Goal: Check status: Check status

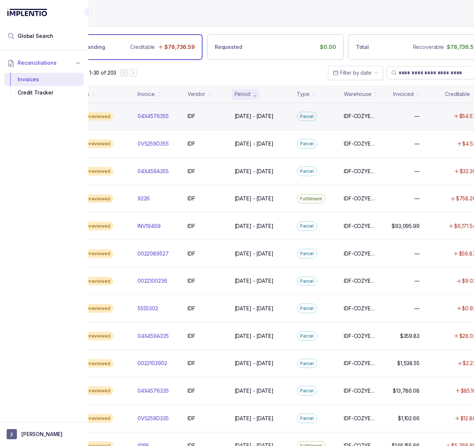
scroll to position [0, 84]
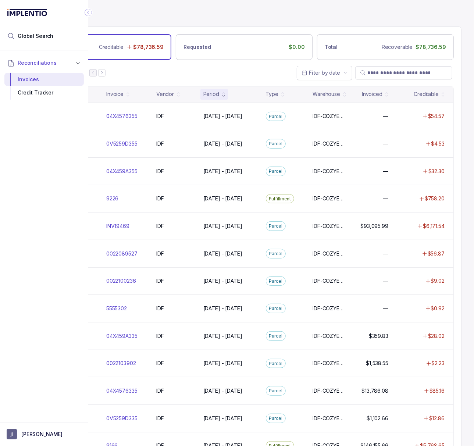
click at [89, 10] on icon "Collapse Icon" at bounding box center [87, 12] width 7 height 7
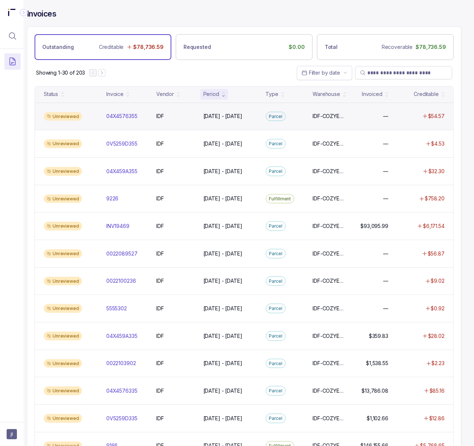
scroll to position [0, 19]
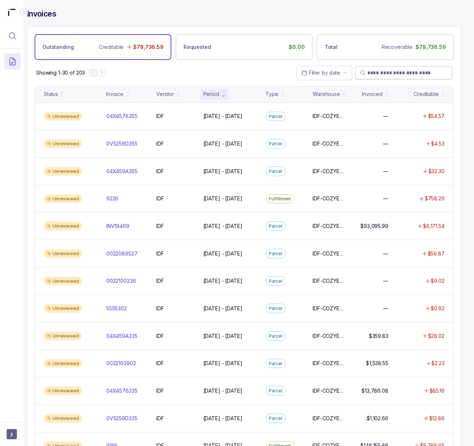
click at [377, 75] on input "search" at bounding box center [407, 72] width 80 height 7
paste input "********"
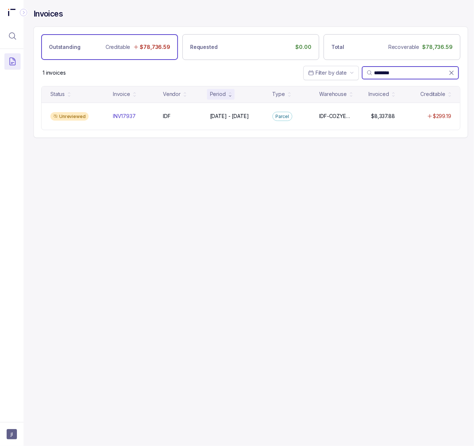
scroll to position [0, 2]
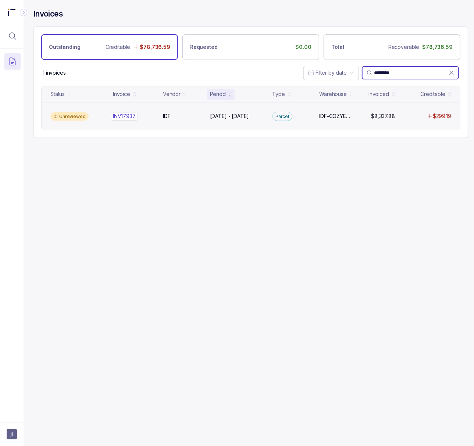
type input "********"
click at [117, 114] on p "INV17937" at bounding box center [124, 116] width 26 height 8
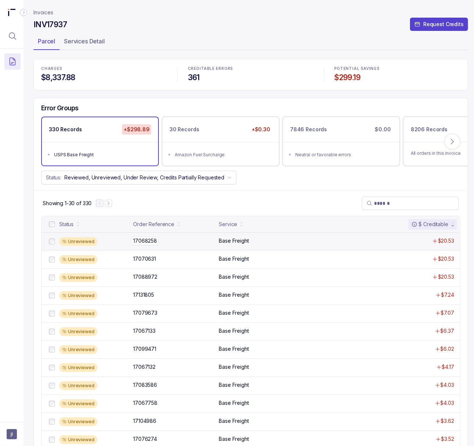
click at [142, 243] on p "17068258" at bounding box center [145, 241] width 28 height 8
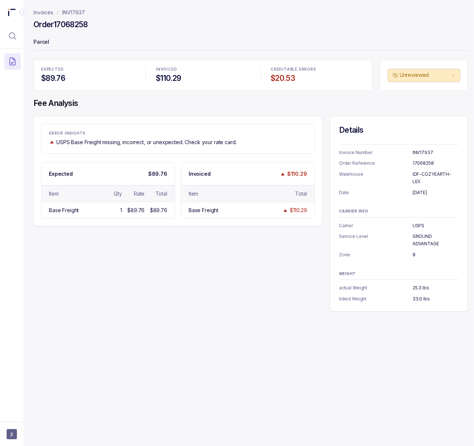
click at [84, 21] on h4 "Order 17068258" at bounding box center [60, 24] width 54 height 10
copy h4 "17068258"
drag, startPoint x: 91, startPoint y: 9, endPoint x: 61, endPoint y: 9, distance: 30.5
click at [61, 9] on nav "Invoices INV17937" at bounding box center [250, 12] width 434 height 7
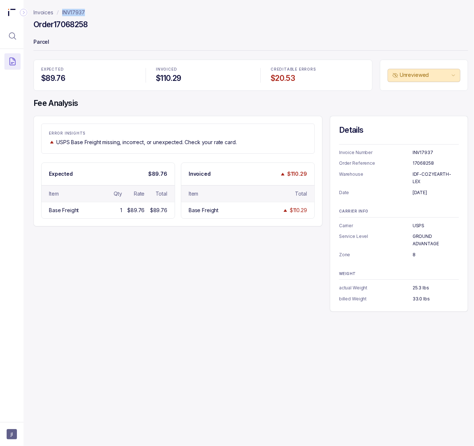
copy p "INV17937"
click at [417, 189] on p "[DATE]" at bounding box center [435, 192] width 46 height 7
copy p "[DATE]"
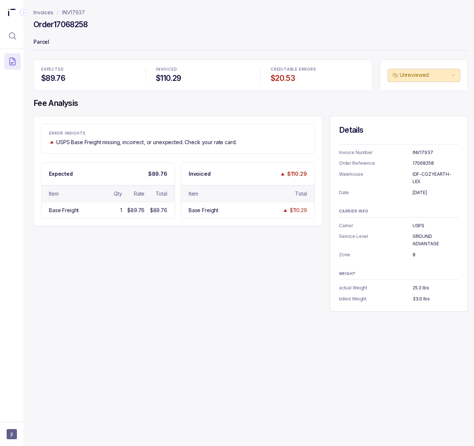
click at [427, 173] on p "IDF-COZYEARTH-LEX" at bounding box center [435, 177] width 46 height 14
copy p "IDF-COZYEARTH-LEX"
click at [416, 222] on p "USPS" at bounding box center [435, 225] width 46 height 7
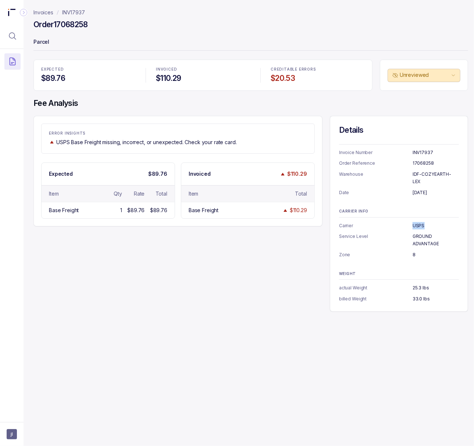
click at [416, 222] on p "USPS" at bounding box center [435, 225] width 46 height 7
copy p "USPS"
click at [424, 235] on p "GROUND ADVANTAGE" at bounding box center [435, 240] width 46 height 14
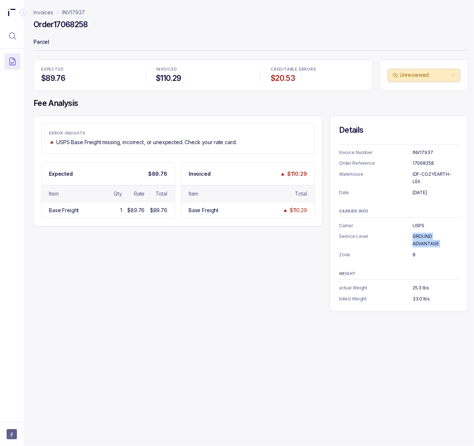
copy p "GROUND ADVANTAGE"
click at [413, 251] on p "8" at bounding box center [435, 254] width 46 height 7
copy p "8"
click at [417, 295] on p "33.0 lbs" at bounding box center [435, 298] width 46 height 7
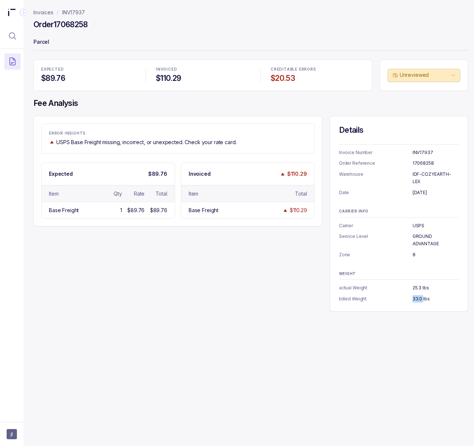
click at [417, 295] on p "33.0 lbs" at bounding box center [435, 298] width 46 height 7
copy p "33.0 lbs"
click at [450, 33] on header "Invoices INV17937 Order 17068258 Parcel" at bounding box center [250, 30] width 434 height 60
click at [444, 38] on p "Parcel" at bounding box center [250, 42] width 434 height 15
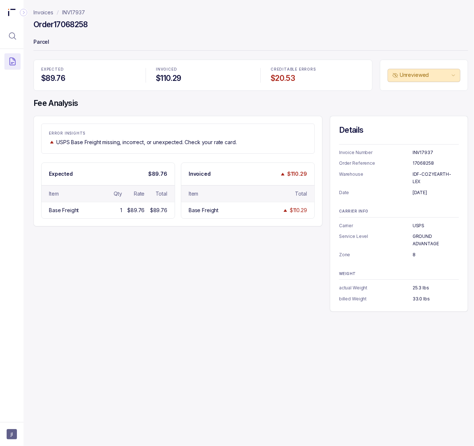
click at [79, 13] on p "INV17937" at bounding box center [73, 12] width 23 height 7
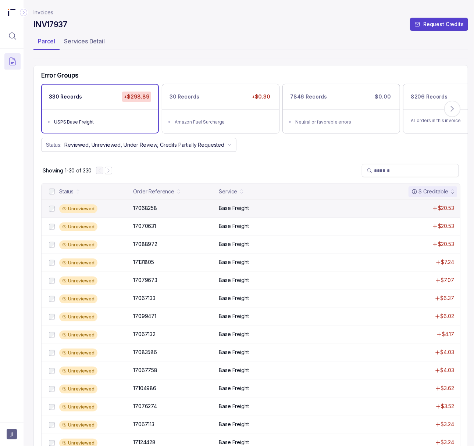
scroll to position [0, 2]
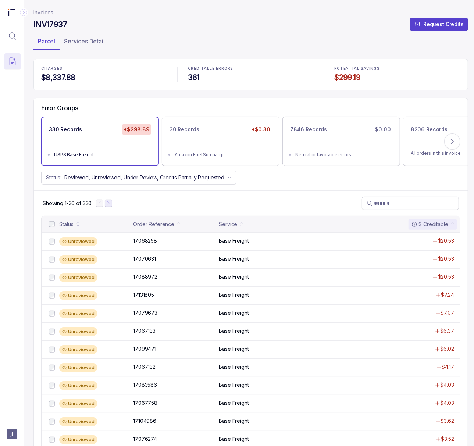
click at [111, 203] on icon "Next Page" at bounding box center [108, 203] width 5 height 5
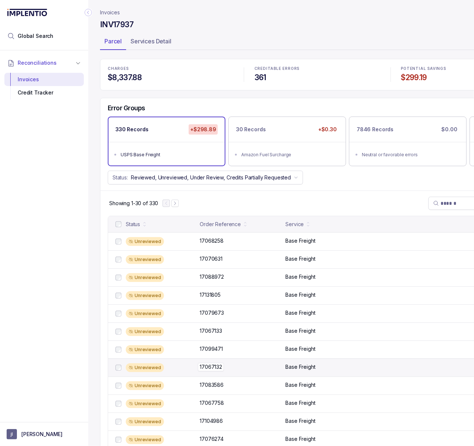
click at [217, 370] on p "17067132" at bounding box center [211, 367] width 26 height 8
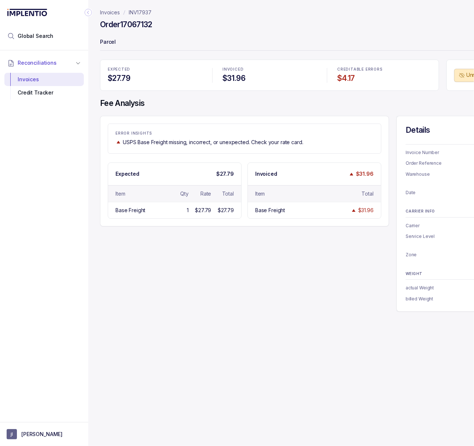
click at [140, 23] on h4 "Order 17067132" at bounding box center [126, 24] width 52 height 10
copy h4 "17067132"
click at [90, 12] on icon "Collapse Icon" at bounding box center [87, 12] width 7 height 7
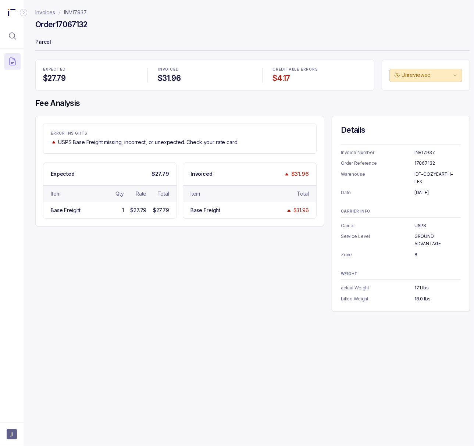
click at [422, 189] on p "[DATE]" at bounding box center [437, 192] width 46 height 7
copy p "[DATE]"
click at [421, 222] on p "USPS" at bounding box center [437, 225] width 46 height 7
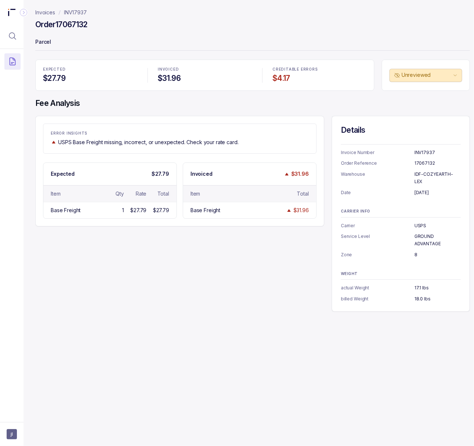
click at [421, 222] on p "USPS" at bounding box center [437, 225] width 46 height 7
copy p "USPS"
click at [425, 295] on p "18.0 lbs" at bounding box center [437, 298] width 46 height 7
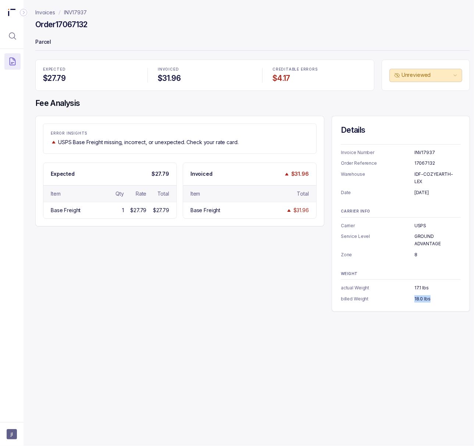
copy p "18.0 lbs"
click at [74, 11] on p "INV17937" at bounding box center [75, 12] width 23 height 7
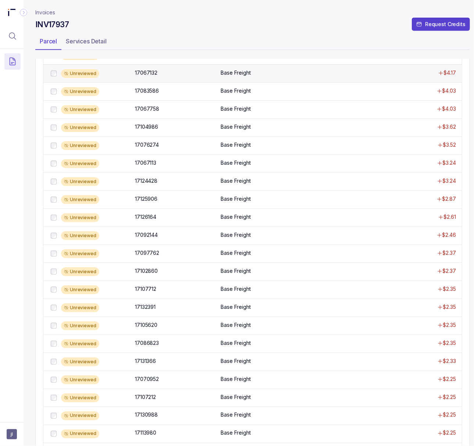
scroll to position [347, 0]
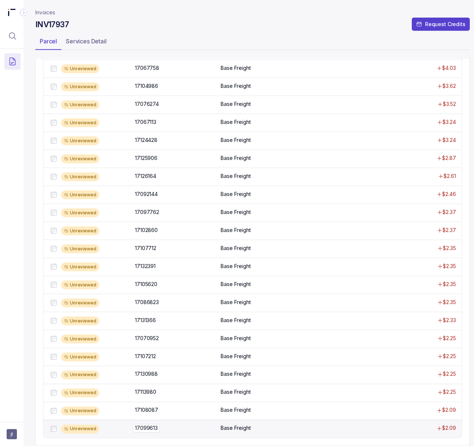
click at [150, 424] on p "17099613" at bounding box center [146, 428] width 26 height 8
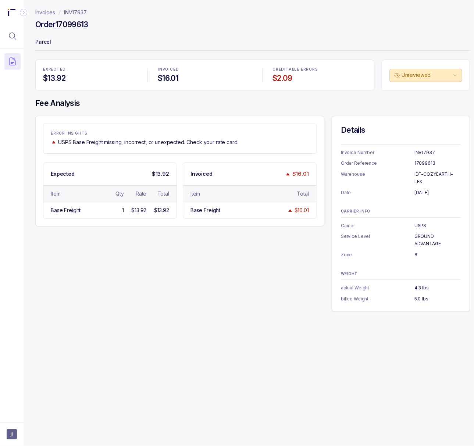
click at [73, 20] on h4 "Order 17099613" at bounding box center [61, 24] width 53 height 10
click at [73, 22] on h4 "Order 17099613" at bounding box center [61, 24] width 53 height 10
copy h4 "17099613"
click at [421, 189] on p "[DATE]" at bounding box center [437, 192] width 46 height 7
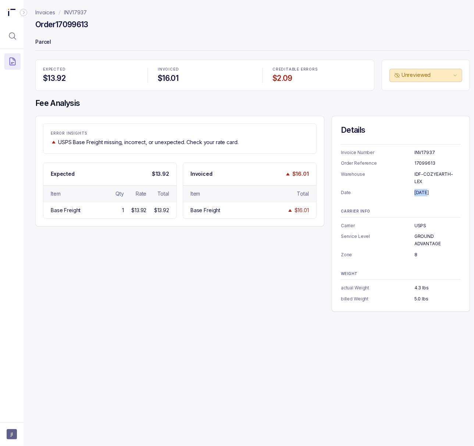
click at [421, 189] on p "[DATE]" at bounding box center [437, 192] width 46 height 7
copy p "[DATE]"
click at [422, 295] on p "5.0 lbs" at bounding box center [437, 298] width 46 height 7
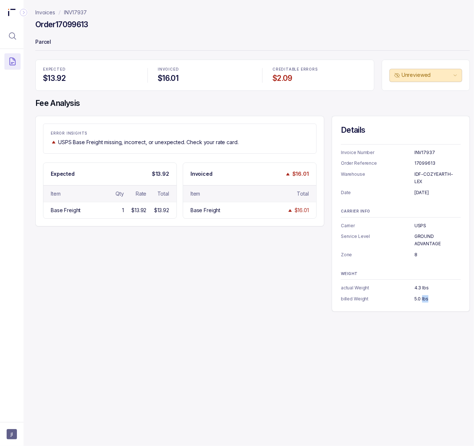
click at [422, 295] on p "5.0 lbs" at bounding box center [437, 298] width 46 height 7
copy p "5.0 lbs"
click at [81, 14] on p "INV17937" at bounding box center [75, 12] width 23 height 7
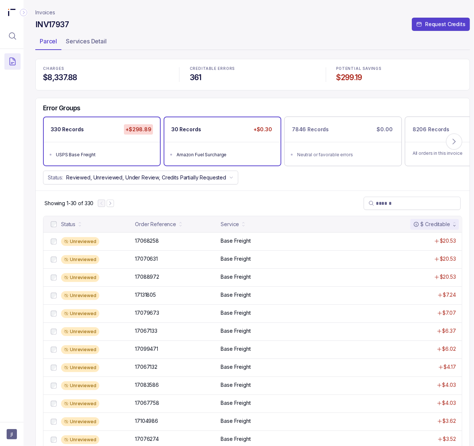
click at [206, 137] on div "30 Records +$0.30" at bounding box center [222, 129] width 116 height 25
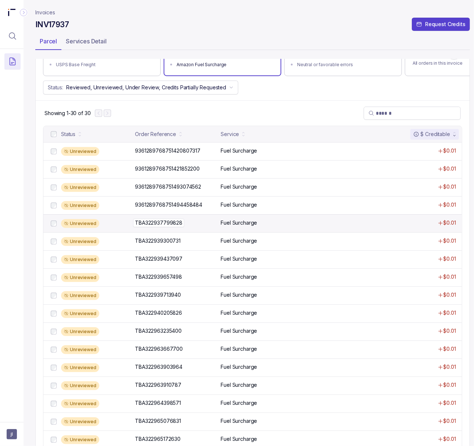
scroll to position [49, 0]
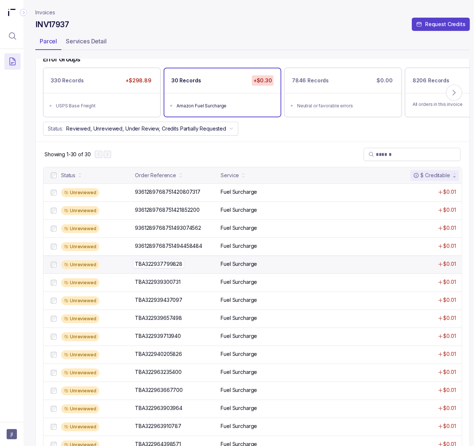
click at [166, 267] on p "TBA322937799828" at bounding box center [158, 264] width 51 height 8
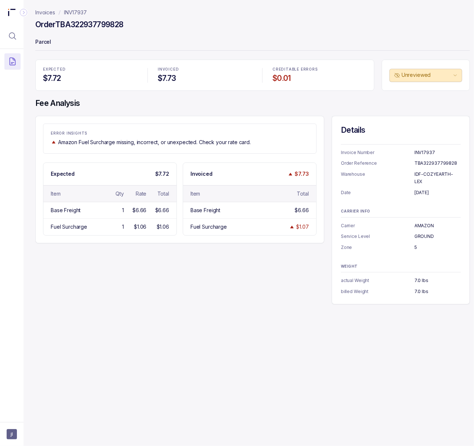
click at [79, 13] on p "INV17937" at bounding box center [75, 12] width 23 height 7
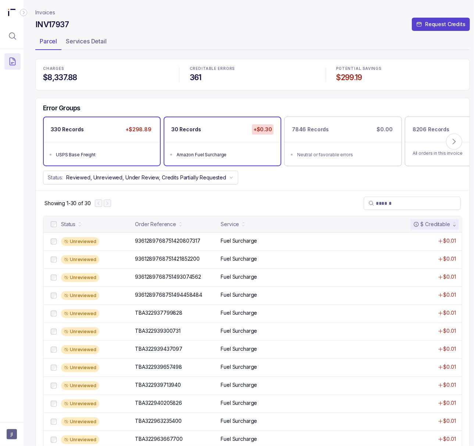
click at [111, 162] on ul "USPS Base Freight" at bounding box center [102, 154] width 116 height 24
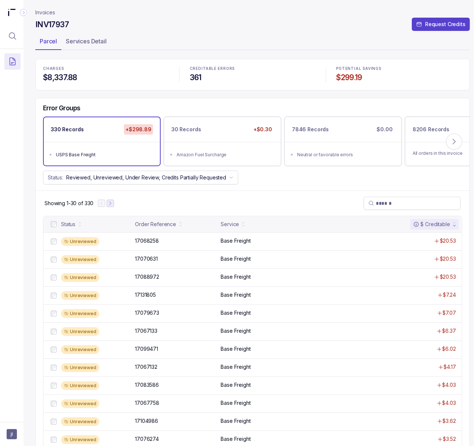
click at [113, 204] on icon "Next Page" at bounding box center [110, 203] width 5 height 5
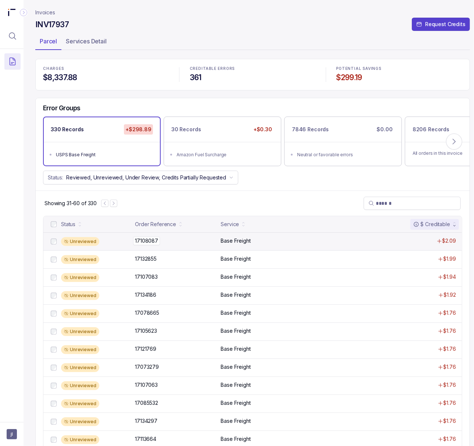
click at [142, 240] on p "17108087" at bounding box center [146, 241] width 27 height 8
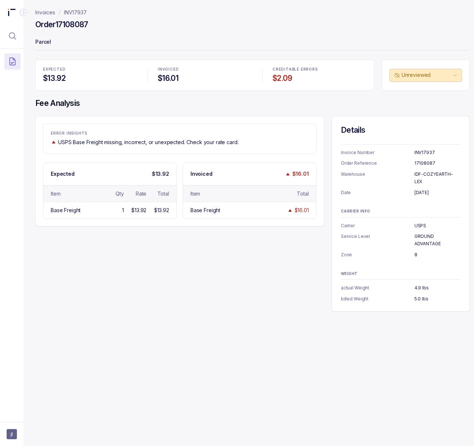
click at [66, 24] on h4 "Order 17108087" at bounding box center [61, 24] width 53 height 10
copy h4 "17108087"
click at [426, 189] on p "[DATE]" at bounding box center [437, 192] width 46 height 7
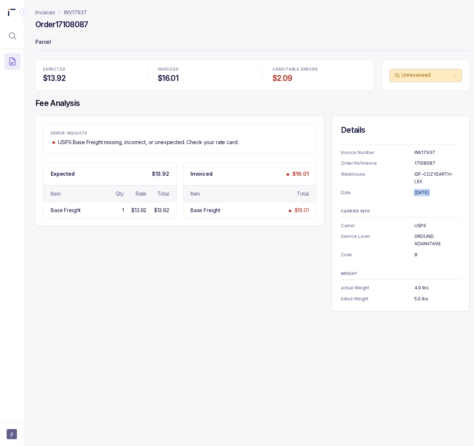
click at [426, 189] on p "[DATE]" at bounding box center [437, 192] width 46 height 7
copy p "[DATE]"
click at [79, 9] on p "INV17937" at bounding box center [75, 12] width 23 height 7
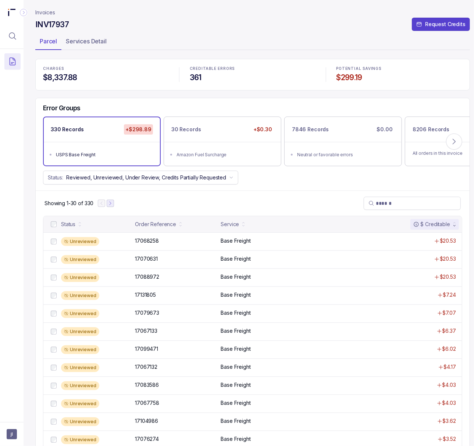
click at [114, 206] on button "Next Page" at bounding box center [110, 202] width 7 height 7
click at [114, 205] on icon "Next Page" at bounding box center [113, 203] width 1 height 3
click at [154, 243] on p "17075113" at bounding box center [145, 241] width 25 height 8
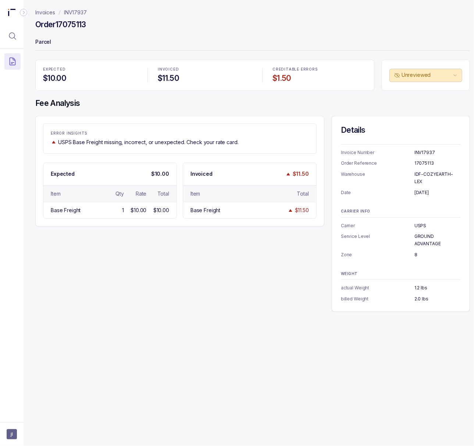
click at [74, 26] on h4 "Order 17075113" at bounding box center [60, 24] width 51 height 10
copy h4 "17075113"
click at [425, 189] on p "[DATE]" at bounding box center [437, 192] width 46 height 7
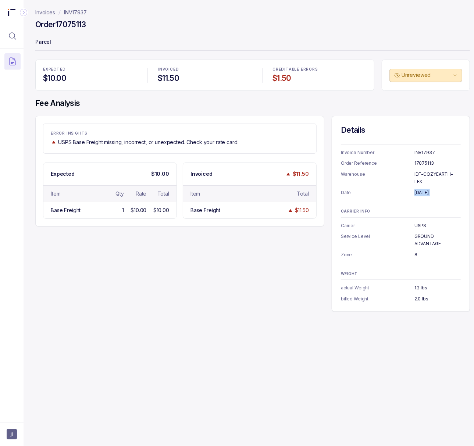
click at [425, 189] on p "[DATE]" at bounding box center [437, 192] width 46 height 7
click at [415, 295] on p "2.0 lbs" at bounding box center [437, 298] width 46 height 7
click at [71, 25] on h4 "Order 17075113" at bounding box center [60, 24] width 51 height 10
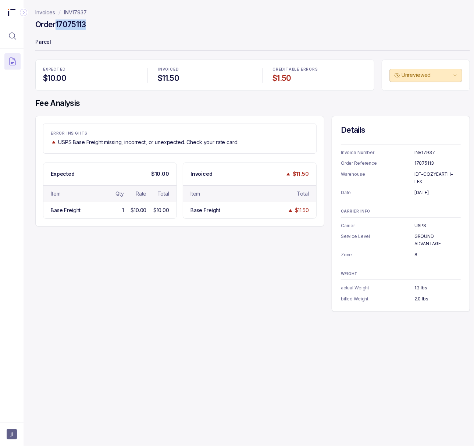
click at [71, 25] on h4 "Order 17075113" at bounding box center [60, 24] width 51 height 10
